Goal: Task Accomplishment & Management: Complete application form

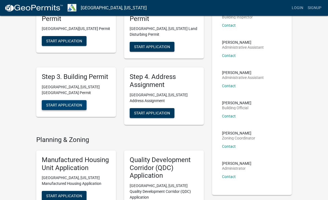
click at [75, 103] on span "Start Application" at bounding box center [64, 105] width 36 height 4
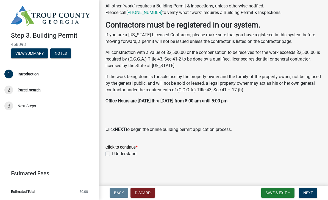
scroll to position [179, 0]
click at [108, 158] on wm-data-entity-input "Click to continue * I Understand" at bounding box center [214, 149] width 216 height 25
click at [112, 153] on label "I Understand" at bounding box center [124, 154] width 24 height 7
click at [112, 153] on input "I Understand" at bounding box center [114, 153] width 4 height 4
checkbox input "true"
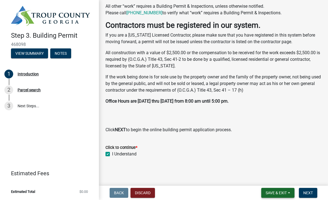
click at [291, 192] on button "Save & Exit" at bounding box center [277, 193] width 33 height 10
click at [278, 164] on button "Save" at bounding box center [273, 165] width 44 height 13
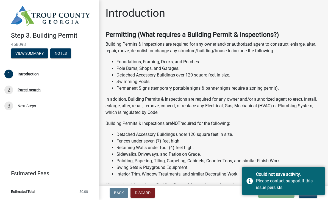
click at [310, 140] on li "Fences under seven (7) feet high." at bounding box center [219, 141] width 205 height 7
click at [298, 136] on li "Detached Accessory Buildings under 120 square feet in size." at bounding box center [219, 134] width 205 height 7
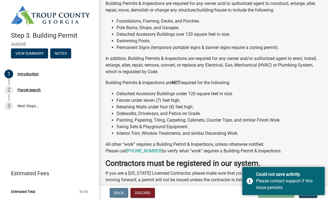
scroll to position [43, 0]
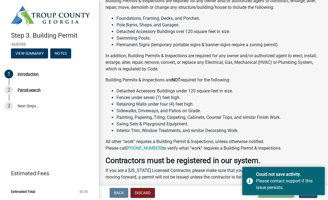
click at [220, 167] on p "If you are a Georgia Licensed Contractor, please make sure that you have regist…" at bounding box center [214, 173] width 216 height 13
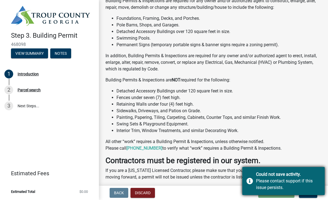
click at [259, 184] on div "Please contact support if this issue persists." at bounding box center [288, 184] width 65 height 13
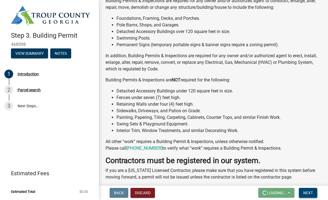
click at [311, 188] on button "Next" at bounding box center [308, 193] width 18 height 10
click at [311, 183] on div "Permitting (What requires a Building Permit & Inspections?) Building Permits & …" at bounding box center [214, 127] width 216 height 281
click at [311, 192] on span "Next" at bounding box center [309, 193] width 10 height 4
click at [313, 192] on span "Next" at bounding box center [309, 193] width 10 height 4
click at [143, 190] on button "Discard" at bounding box center [143, 193] width 24 height 10
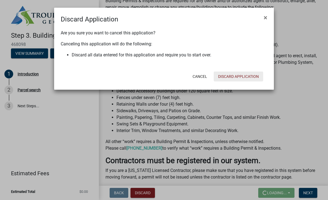
click at [239, 78] on button "Discard Application" at bounding box center [238, 76] width 49 height 10
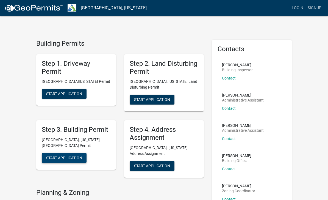
click at [71, 156] on span "Start Application" at bounding box center [64, 158] width 36 height 4
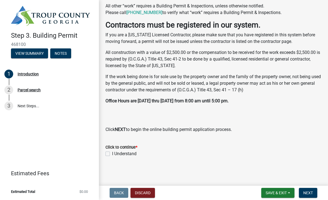
scroll to position [179, 0]
click at [118, 153] on label "I Understand" at bounding box center [124, 154] width 24 height 7
click at [116, 153] on input "I Understand" at bounding box center [114, 153] width 4 height 4
checkbox input "true"
click at [312, 193] on span "Next" at bounding box center [309, 193] width 10 height 4
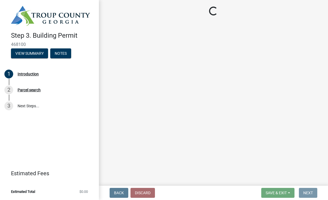
scroll to position [0, 0]
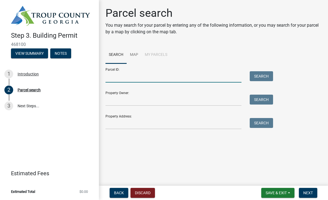
click at [166, 76] on input "Parcel ID:" at bounding box center [174, 76] width 136 height 11
click at [174, 99] on input "Property Owner:" at bounding box center [174, 100] width 136 height 11
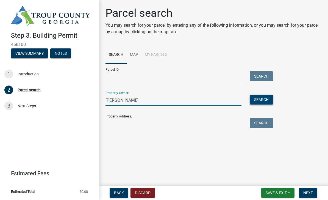
type input "Charles w wade"
click at [267, 100] on button "Search" at bounding box center [261, 100] width 23 height 10
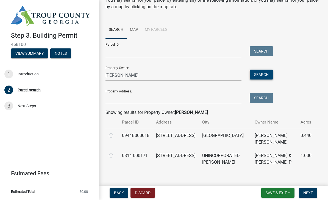
scroll to position [25, 0]
click at [115, 152] on label at bounding box center [115, 152] width 0 height 0
click at [115, 152] on 000171 "radio" at bounding box center [117, 154] width 4 height 4
radio 000171 "true"
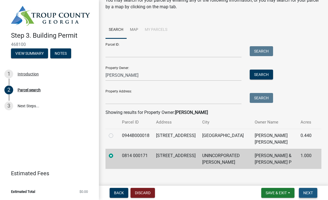
click at [313, 191] on button "Next" at bounding box center [308, 193] width 18 height 10
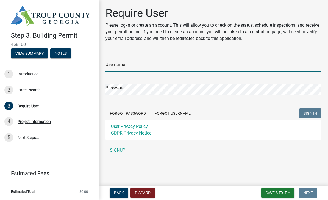
click at [133, 66] on input "Username" at bounding box center [214, 65] width 216 height 11
type input "Cwwiva@gmail.com"
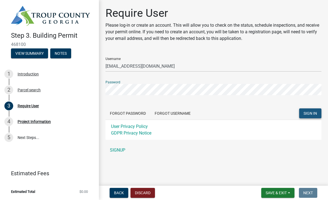
click at [315, 112] on span "SIGN IN" at bounding box center [310, 113] width 13 height 4
click at [125, 152] on link "SIGNUP" at bounding box center [214, 150] width 216 height 11
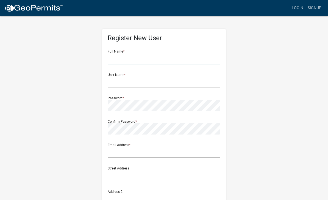
click at [119, 57] on input "text" at bounding box center [164, 58] width 113 height 11
type input "Charles W Wade IV"
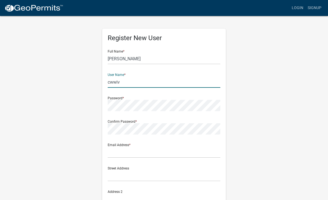
type input "cwwiva"
type input "[EMAIL_ADDRESS][DOMAIN_NAME]"
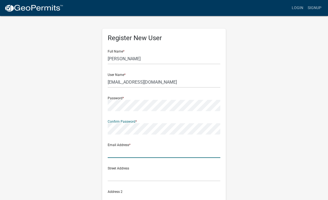
click at [171, 150] on input "text" at bounding box center [164, 152] width 113 height 11
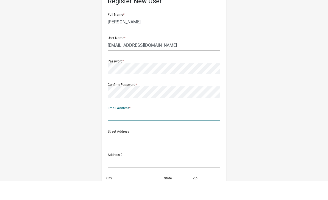
scroll to position [18, 0]
type input "[EMAIL_ADDRESS][DOMAIN_NAME]"
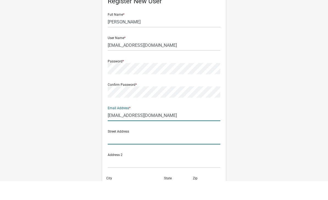
click at [194, 152] on input "text" at bounding box center [164, 157] width 113 height 11
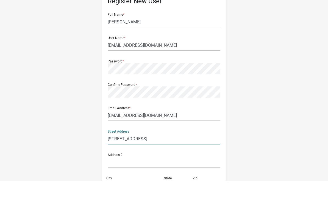
type input "309 Cheyenne Drive"
click at [190, 175] on input "text" at bounding box center [164, 180] width 113 height 11
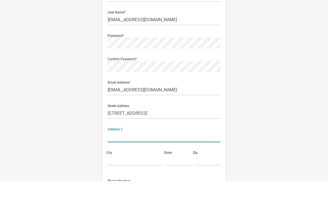
scroll to position [53, 0]
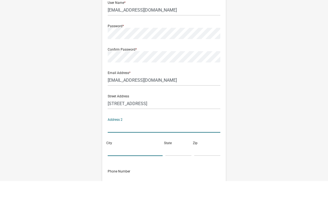
click at [150, 164] on input "City" at bounding box center [135, 169] width 55 height 11
type input "Lagrange"
click at [180, 164] on input "text" at bounding box center [179, 169] width 26 height 11
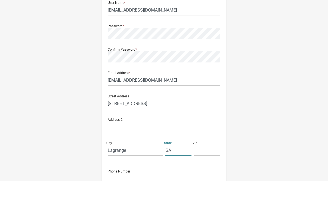
type input "GA"
type input "30240"
click at [185, 192] on input "text" at bounding box center [164, 197] width 113 height 11
click at [187, 192] on input "text" at bounding box center [164, 197] width 113 height 11
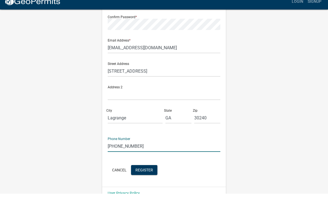
scroll to position [109, 0]
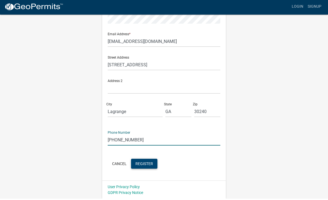
type input "[PHONE_NUMBER]"
click at [151, 166] on span "Register" at bounding box center [145, 165] width 18 height 4
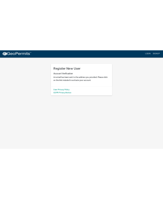
scroll to position [0, 0]
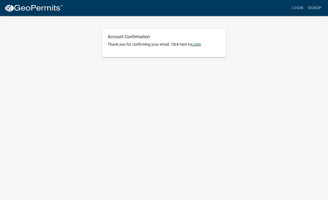
click at [201, 43] on link "Login" at bounding box center [197, 44] width 10 height 4
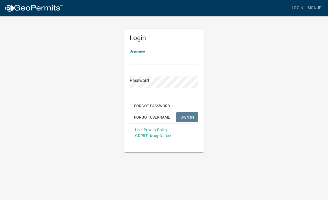
click at [138, 58] on input "Username" at bounding box center [164, 58] width 69 height 11
type input "Cwwiva@gmail.com"
click at [187, 117] on button "SIGN IN" at bounding box center [187, 117] width 22 height 10
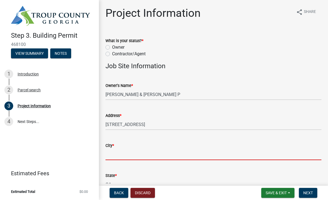
click at [246, 151] on input "City *" at bounding box center [214, 154] width 216 height 11
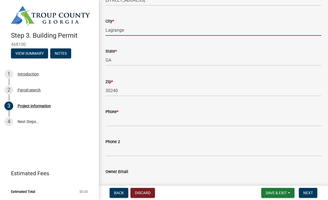
scroll to position [133, 0]
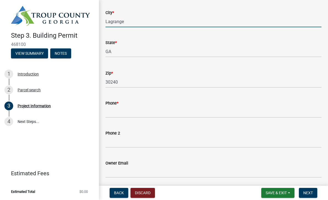
type input "Lagrange"
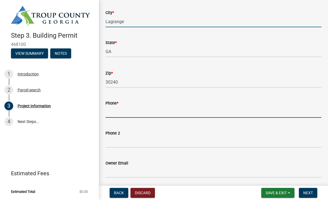
click at [266, 112] on input "Phone *" at bounding box center [214, 111] width 216 height 11
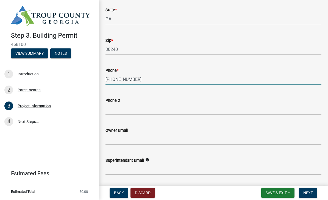
scroll to position [166, 0]
type input "[PHONE_NUMBER]"
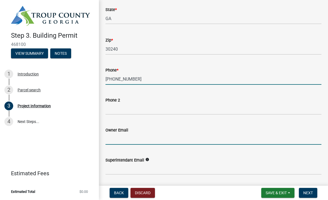
click at [234, 142] on input "Owner Email" at bounding box center [214, 138] width 216 height 11
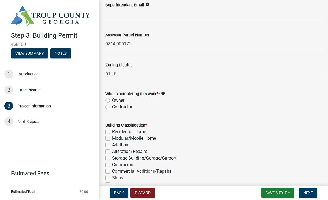
scroll to position [325, 0]
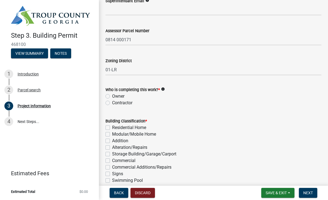
type input "[EMAIL_ADDRESS][DOMAIN_NAME]"
click at [112, 96] on label "Owner" at bounding box center [118, 96] width 12 height 7
click at [112, 96] on input "Owner" at bounding box center [114, 95] width 4 height 4
radio input "true"
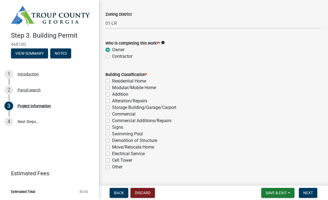
scroll to position [372, 0]
click at [97, 107] on link "3 Project Information" at bounding box center [49, 106] width 99 height 16
click at [112, 107] on label "Storage Building/Garage/Carport" at bounding box center [144, 107] width 64 height 7
click at [112, 107] on input "Storage Building/Garage/Carport" at bounding box center [114, 106] width 4 height 4
checkbox input "true"
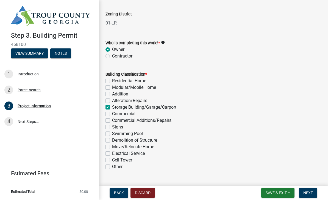
checkbox input "false"
checkbox input "true"
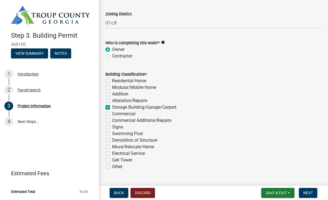
checkbox input "false"
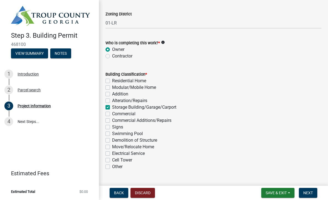
checkbox input "false"
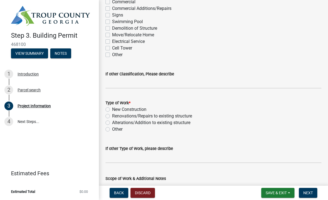
scroll to position [485, 0]
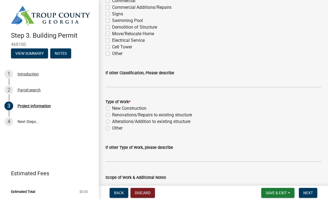
click at [112, 109] on label "New Construction" at bounding box center [129, 108] width 34 height 7
click at [112, 109] on input "New Construction" at bounding box center [114, 107] width 4 height 4
radio input "true"
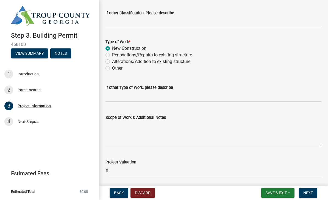
scroll to position [545, 0]
click at [123, 128] on textarea "Scope of Work & Additional Notes" at bounding box center [214, 133] width 216 height 26
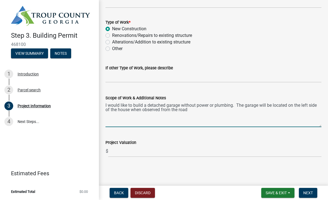
scroll to position [564, 0]
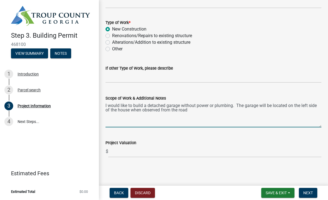
type textarea "I would like to build a detached garage without power or plumbing. The garage w…"
click at [269, 153] on input "text" at bounding box center [214, 151] width 213 height 11
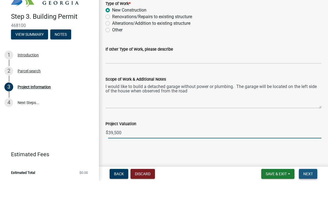
click at [310, 191] on span "Next" at bounding box center [309, 193] width 10 height 4
type input "39500"
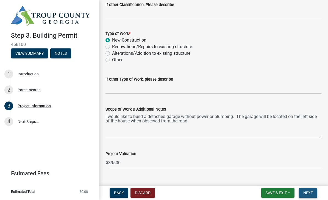
click at [312, 190] on button "Next" at bounding box center [308, 193] width 18 height 10
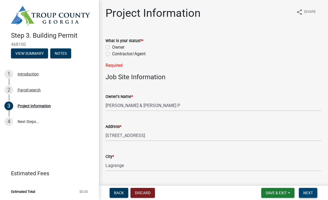
scroll to position [0, 0]
click at [112, 47] on label "Owner" at bounding box center [118, 47] width 12 height 7
click at [112, 47] on input "Owner" at bounding box center [114, 46] width 4 height 4
radio input "true"
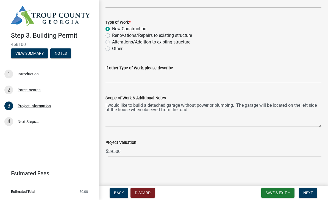
scroll to position [564, 0]
click at [312, 191] on span "Next" at bounding box center [309, 193] width 10 height 4
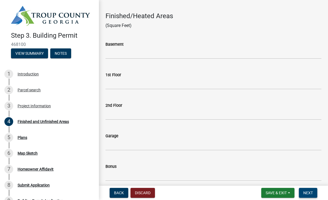
scroll to position [24, 0]
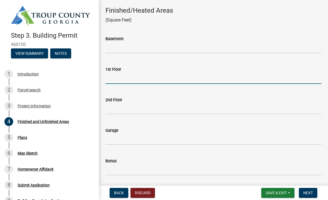
click at [236, 76] on input "text" at bounding box center [214, 78] width 216 height 11
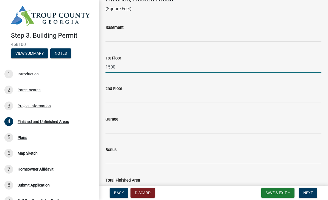
scroll to position [35, 0]
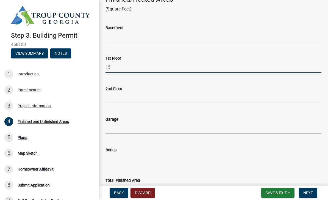
type input "1"
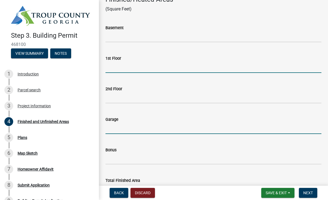
click at [221, 125] on input "text" at bounding box center [214, 128] width 216 height 11
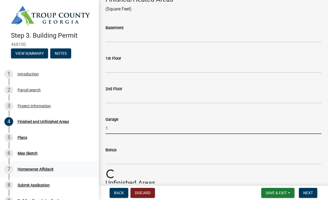
click at [0, 174] on link "7 Homeowner Affidavit" at bounding box center [49, 169] width 99 height 16
click at [196, 127] on input "1" at bounding box center [214, 128] width 216 height 11
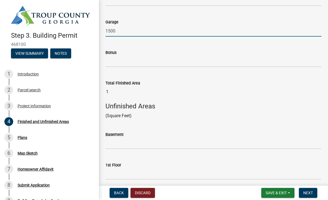
scroll to position [133, 0]
click at [277, 61] on input "text" at bounding box center [214, 61] width 216 height 11
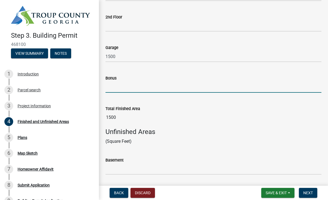
scroll to position [106, 0]
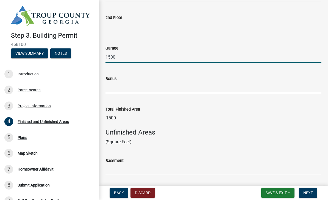
click at [269, 60] on input "1500" at bounding box center [214, 56] width 216 height 11
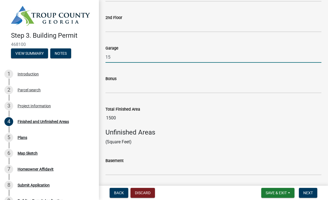
type input "1"
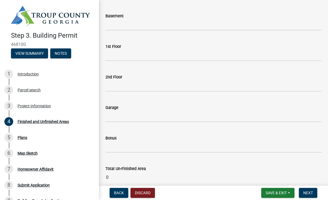
scroll to position [252, 0]
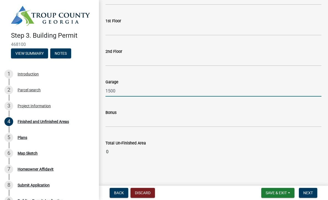
scroll to position [276, 0]
type input "1500"
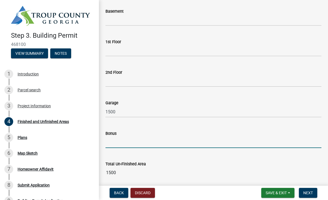
click at [310, 140] on input "text" at bounding box center [214, 142] width 216 height 11
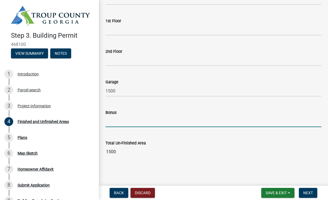
scroll to position [276, 0]
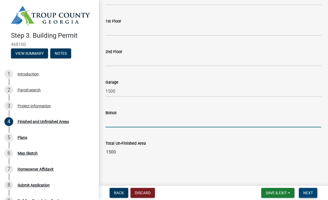
click at [313, 191] on button "Next" at bounding box center [308, 193] width 18 height 10
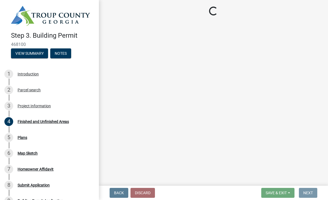
scroll to position [0, 0]
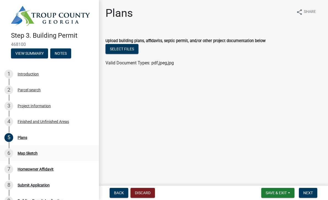
click at [33, 155] on div "Map Sketch" at bounding box center [28, 153] width 20 height 4
click at [36, 154] on div "Map Sketch" at bounding box center [28, 153] width 20 height 4
click at [78, 125] on div "4 Finished and Unfinished Areas" at bounding box center [47, 121] width 86 height 9
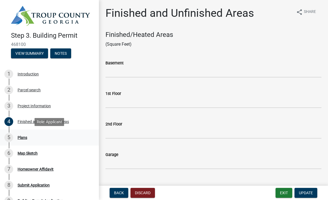
click at [27, 137] on div "Plans" at bounding box center [23, 138] width 10 height 4
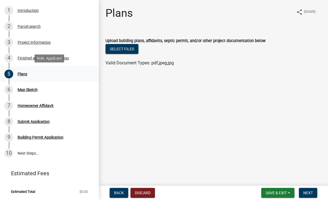
scroll to position [63, 0]
click at [283, 189] on button "Save & Exit" at bounding box center [277, 193] width 33 height 10
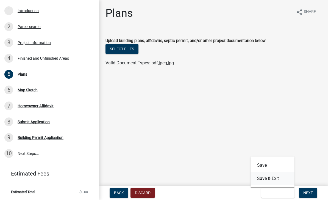
click at [280, 177] on button "Save & Exit" at bounding box center [273, 178] width 44 height 13
